Goal: Task Accomplishment & Management: Manage account settings

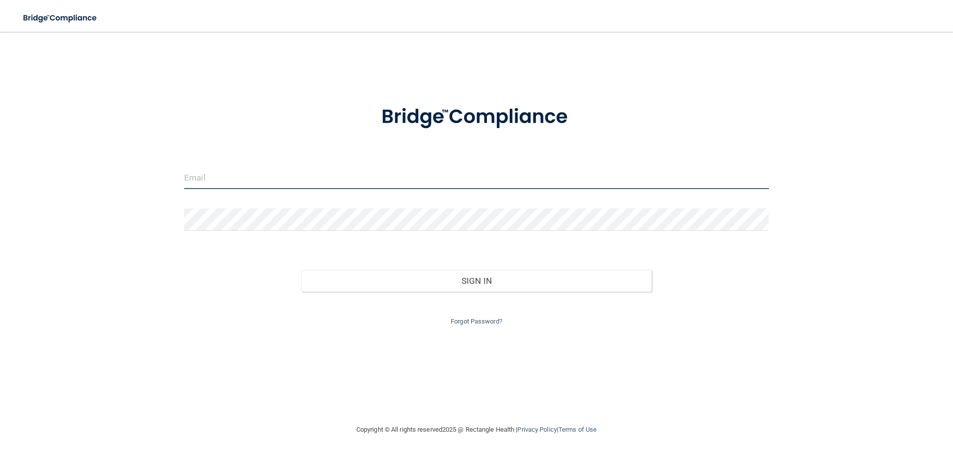
click at [237, 181] on input "email" at bounding box center [476, 178] width 585 height 22
type input "[EMAIL_ADDRESS][DOMAIN_NAME]"
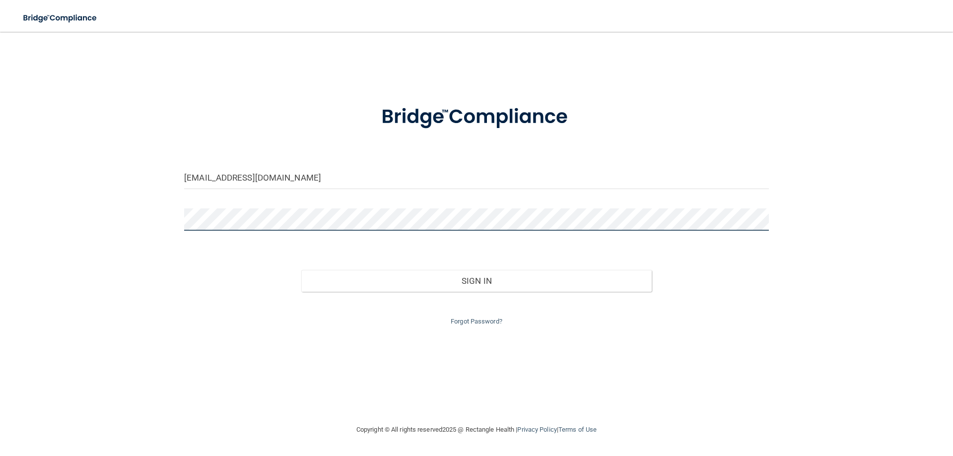
click at [301, 270] on button "Sign In" at bounding box center [476, 281] width 351 height 22
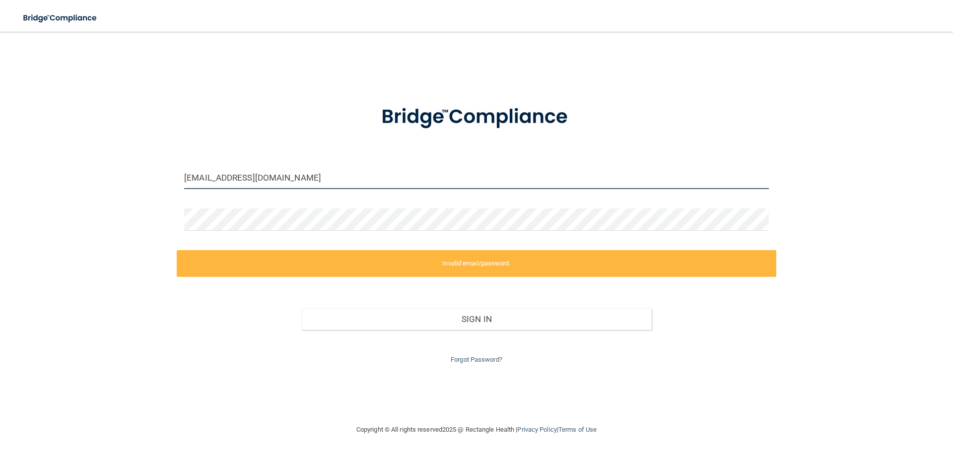
drag, startPoint x: 279, startPoint y: 181, endPoint x: 176, endPoint y: 187, distance: 103.5
click at [176, 187] on div "[EMAIL_ADDRESS][DOMAIN_NAME] Invalid email/password. You don't have permission …" at bounding box center [477, 228] width 914 height 372
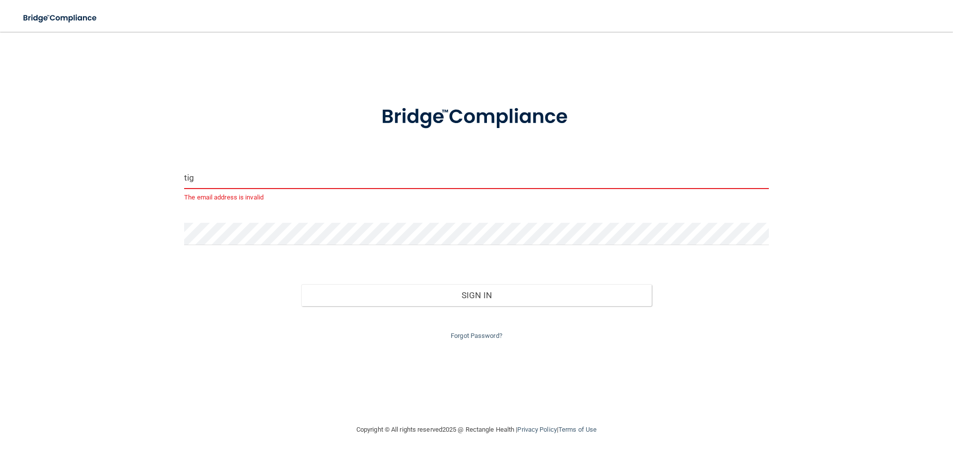
type input "[EMAIL_ADDRESS][DOMAIN_NAME]"
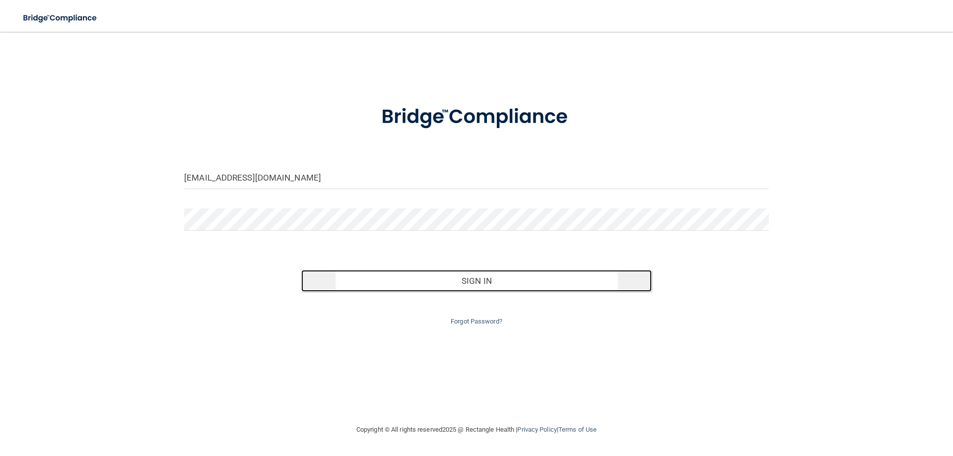
click at [442, 276] on button "Sign In" at bounding box center [476, 281] width 351 height 22
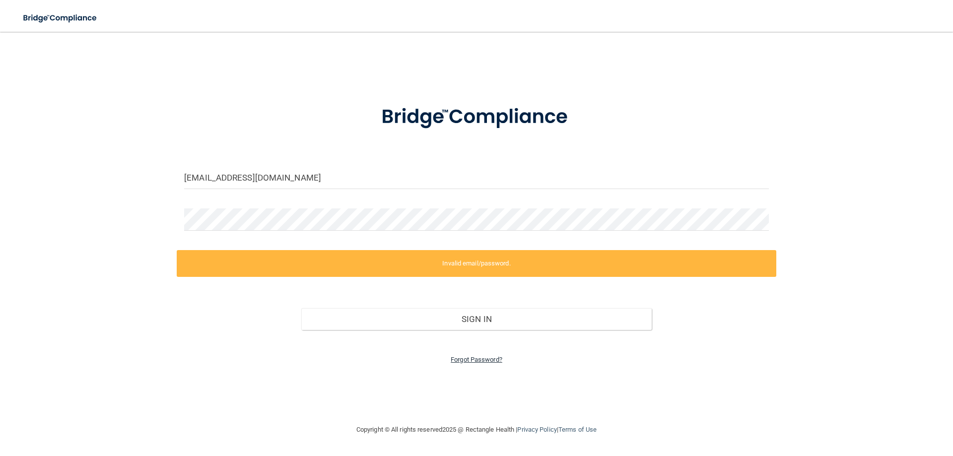
click at [473, 361] on link "Forgot Password?" at bounding box center [477, 359] width 52 height 7
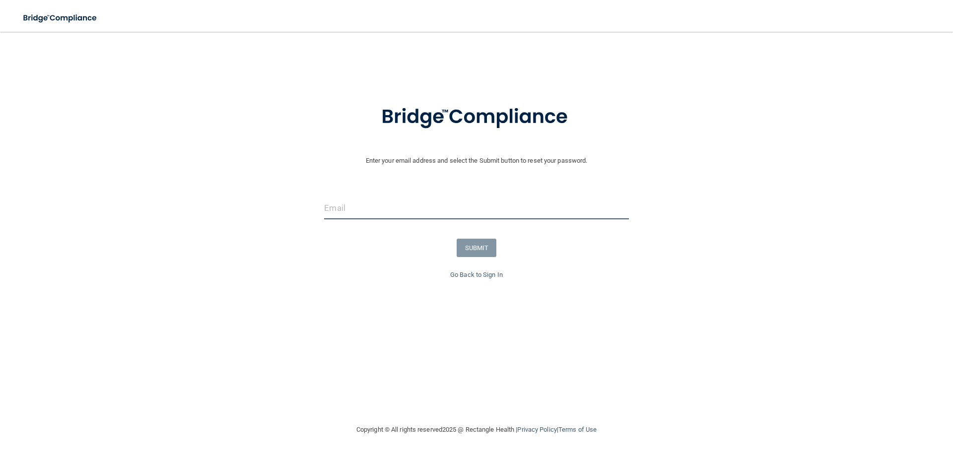
click at [360, 208] on input "email" at bounding box center [476, 208] width 304 height 22
type input "[EMAIL_ADDRESS][DOMAIN_NAME]"
click at [475, 244] on button "SUBMIT" at bounding box center [477, 248] width 40 height 18
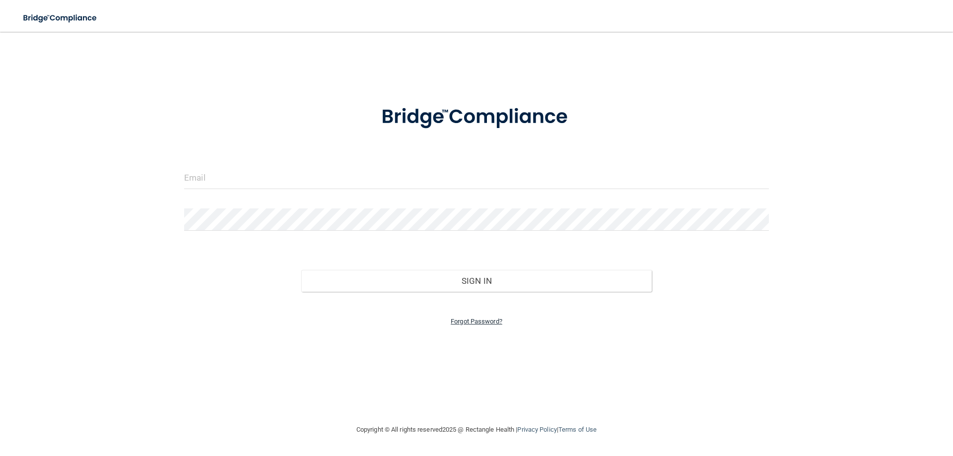
click at [479, 323] on link "Forgot Password?" at bounding box center [477, 321] width 52 height 7
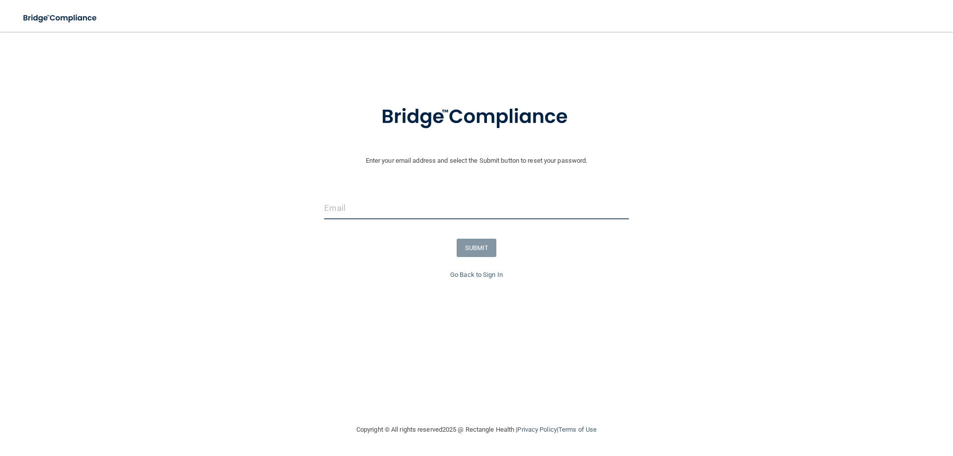
click at [366, 213] on input "email" at bounding box center [476, 208] width 304 height 22
type input "[EMAIL_ADDRESS][DOMAIN_NAME]"
click at [474, 251] on button "SUBMIT" at bounding box center [477, 248] width 40 height 18
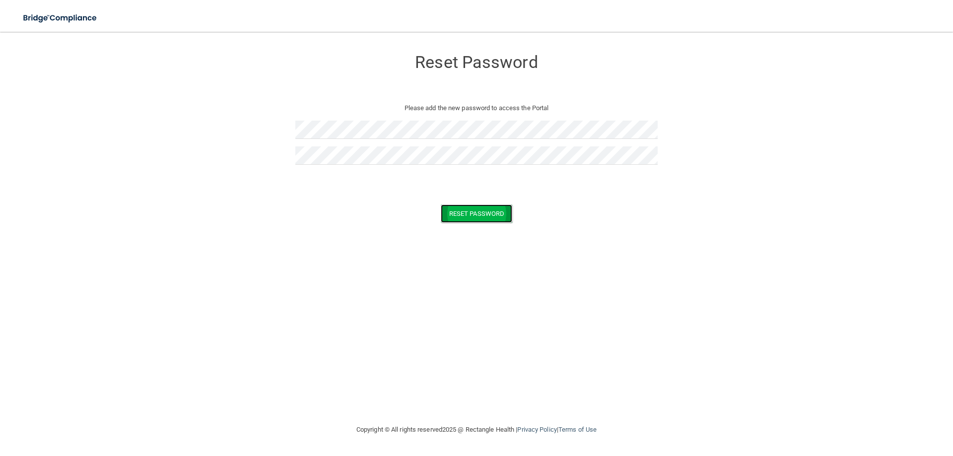
click at [478, 210] on button "Reset Password" at bounding box center [477, 214] width 72 height 18
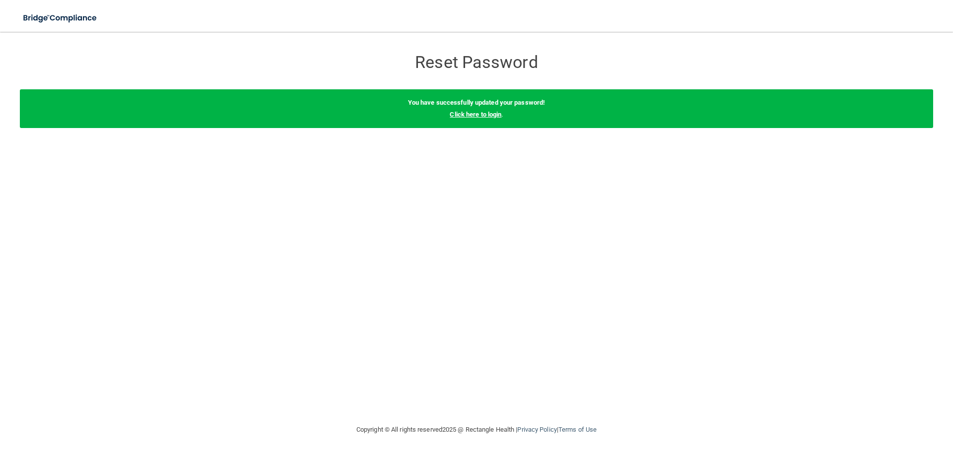
click at [485, 117] on link "Click here to login" at bounding box center [476, 114] width 52 height 7
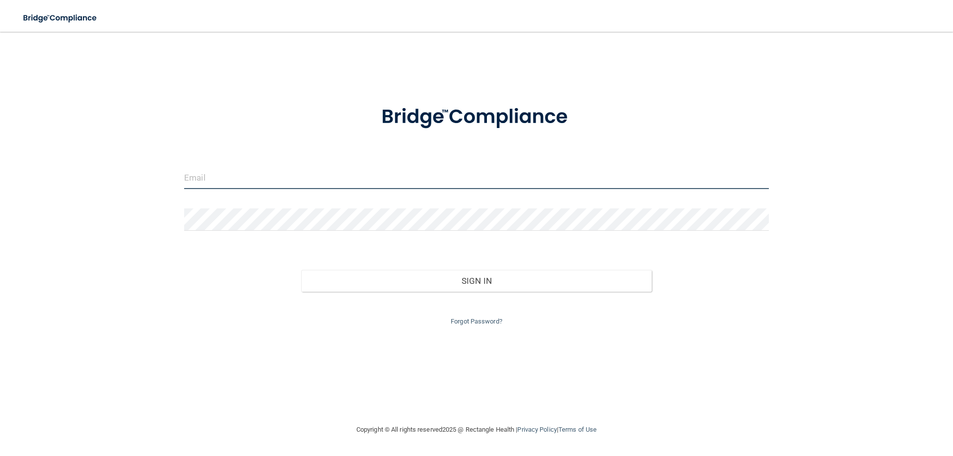
click at [222, 183] on input "email" at bounding box center [476, 178] width 585 height 22
type input "[EMAIL_ADDRESS][DOMAIN_NAME]"
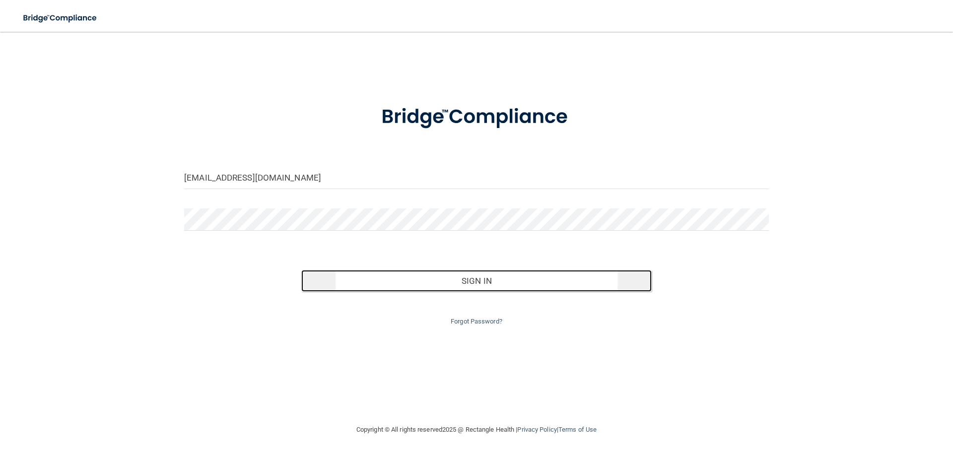
click at [482, 282] on button "Sign In" at bounding box center [476, 281] width 351 height 22
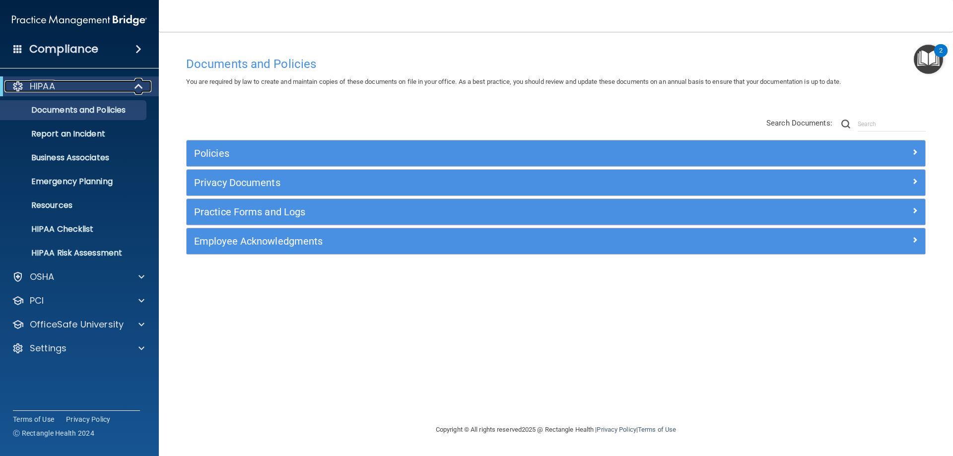
click at [136, 83] on span at bounding box center [140, 86] width 8 height 12
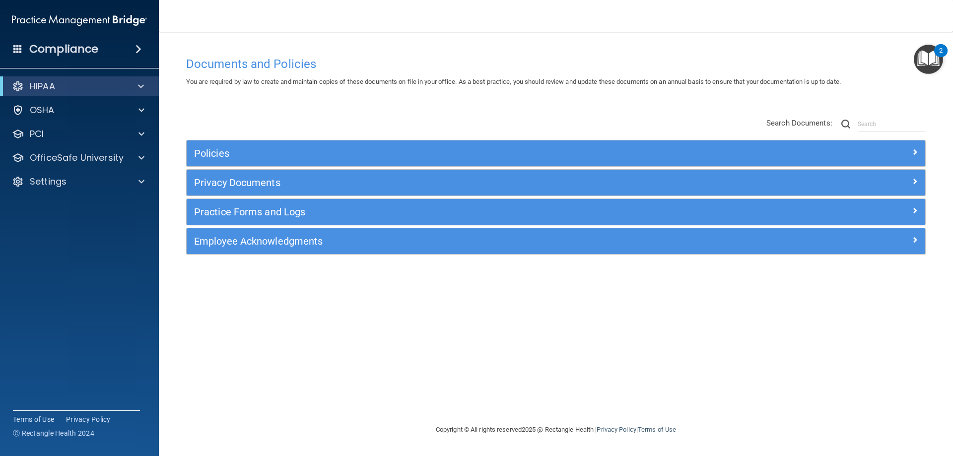
click at [139, 46] on span at bounding box center [139, 49] width 6 height 12
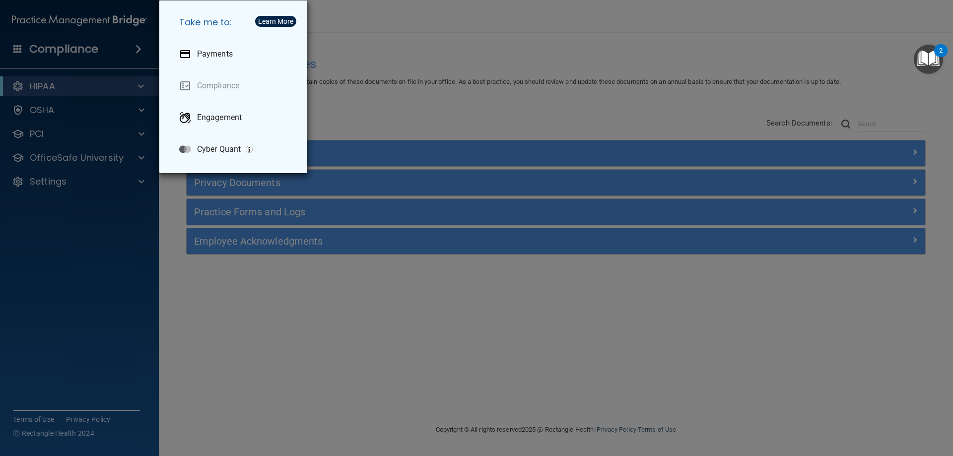
click at [362, 89] on div "Take me to: Payments Compliance Engagement Cyber Quant" at bounding box center [476, 228] width 953 height 456
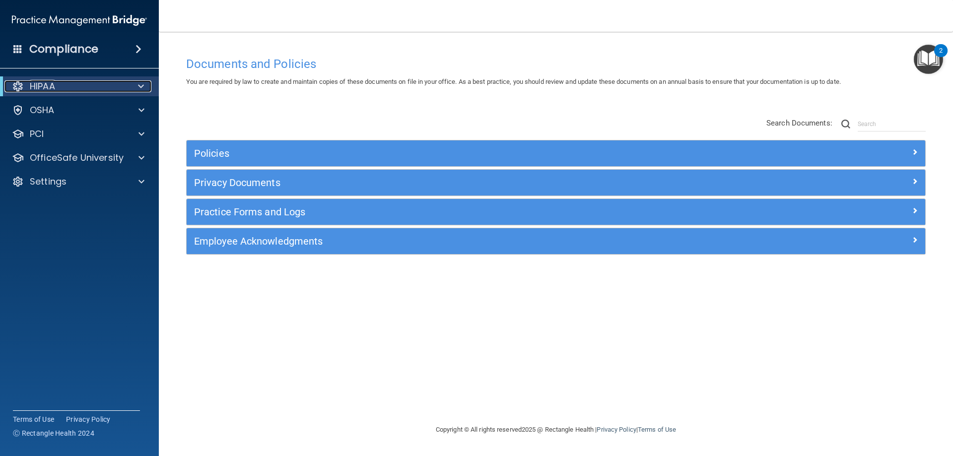
click at [133, 82] on div at bounding box center [139, 86] width 24 height 12
